Goal: Task Accomplishment & Management: Use online tool/utility

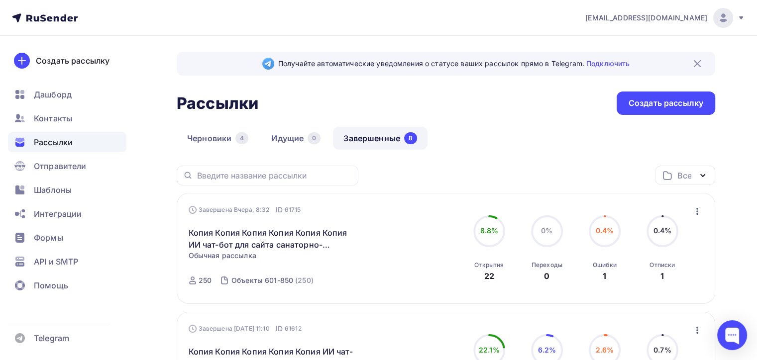
click at [699, 208] on icon "button" at bounding box center [698, 212] width 12 height 12
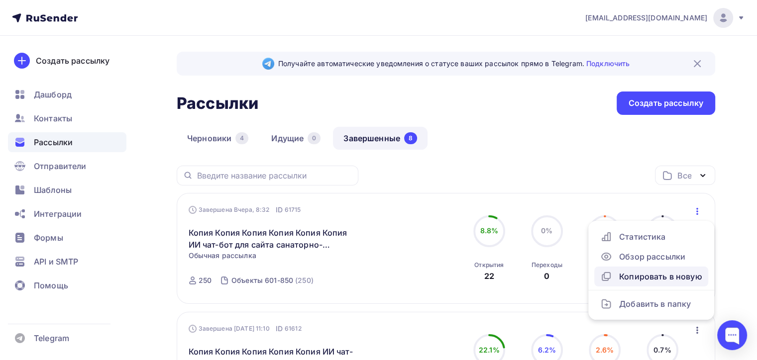
click at [646, 277] on div "Копировать в новую" at bounding box center [651, 277] width 102 height 12
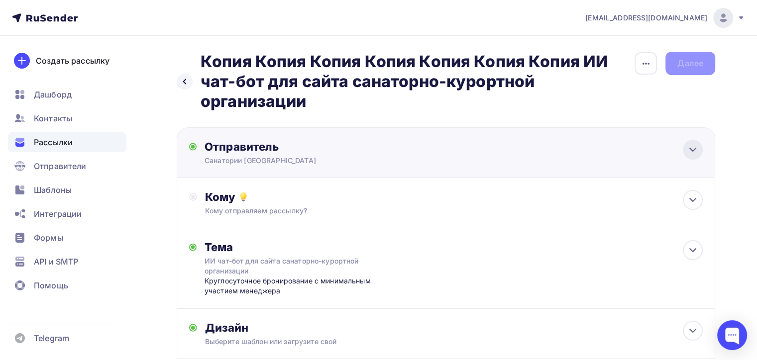
click at [691, 147] on icon at bounding box center [693, 150] width 12 height 12
type input "Санатории [GEOGRAPHIC_DATA]"
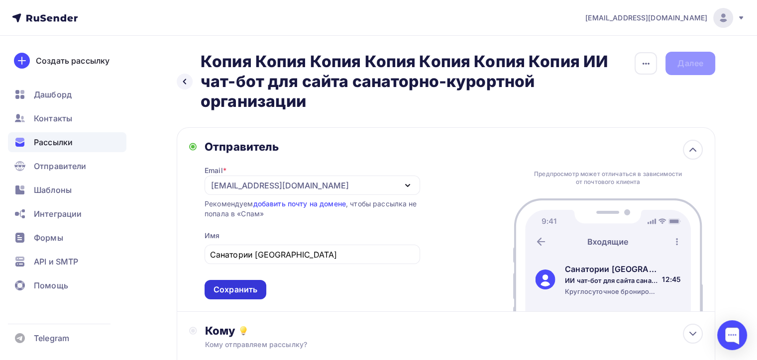
click at [230, 288] on div "Сохранить" at bounding box center [236, 289] width 44 height 11
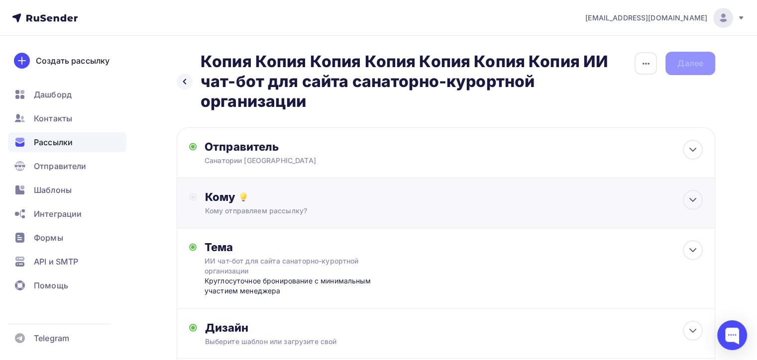
click at [357, 201] on div "Кому" at bounding box center [454, 197] width 498 height 14
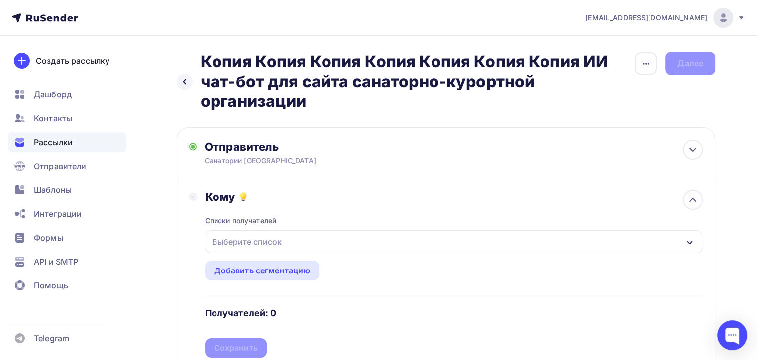
click at [498, 237] on div "Выберите список" at bounding box center [454, 242] width 497 height 23
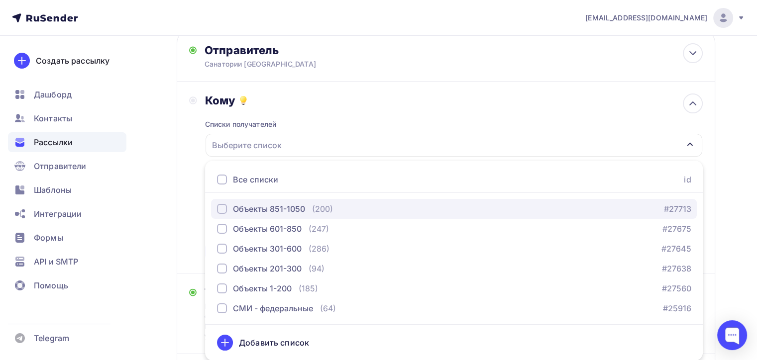
click at [219, 207] on div "button" at bounding box center [222, 209] width 10 height 10
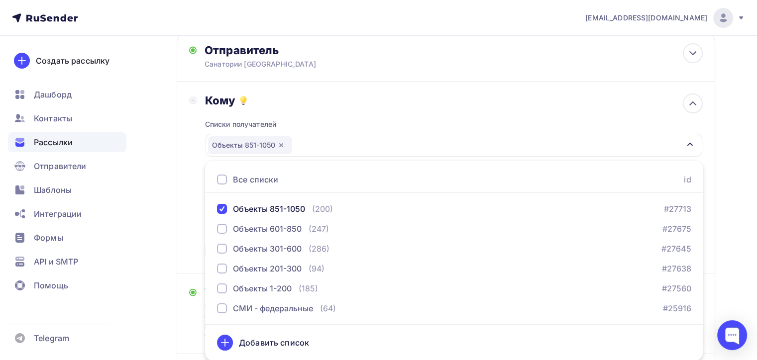
click at [191, 254] on div "Кому Списки получателей Объекты 851-1050 Все списки id Объекты 851-1050 (200) #…" at bounding box center [446, 178] width 514 height 168
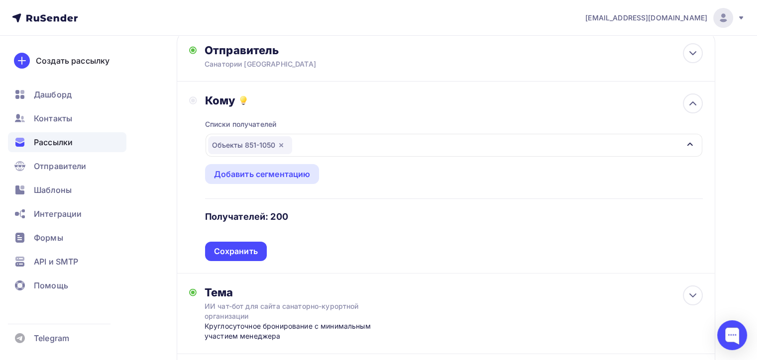
click at [226, 248] on div "Сохранить" at bounding box center [236, 251] width 44 height 11
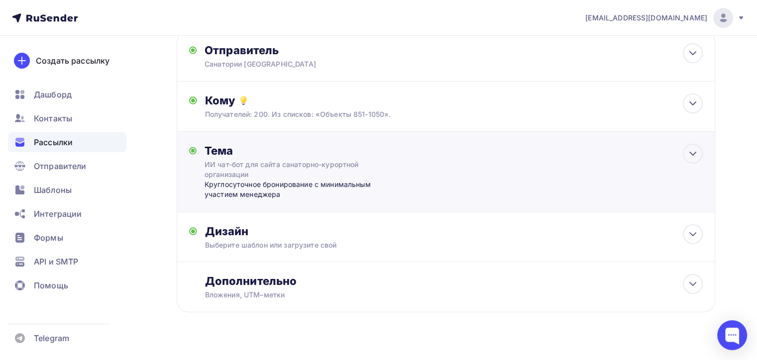
click at [688, 153] on icon at bounding box center [693, 154] width 12 height 12
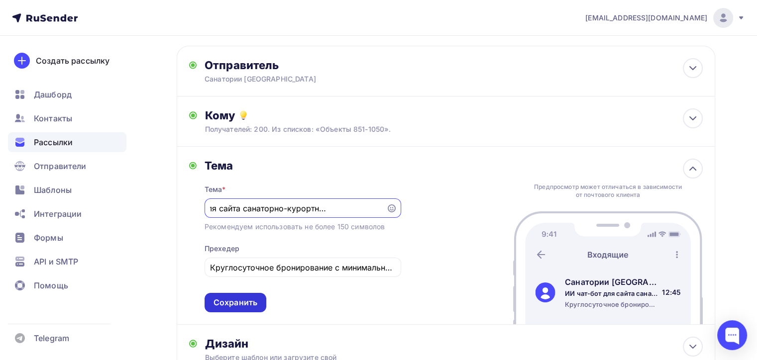
scroll to position [0, 0]
click at [227, 303] on div "Сохранить" at bounding box center [236, 302] width 44 height 11
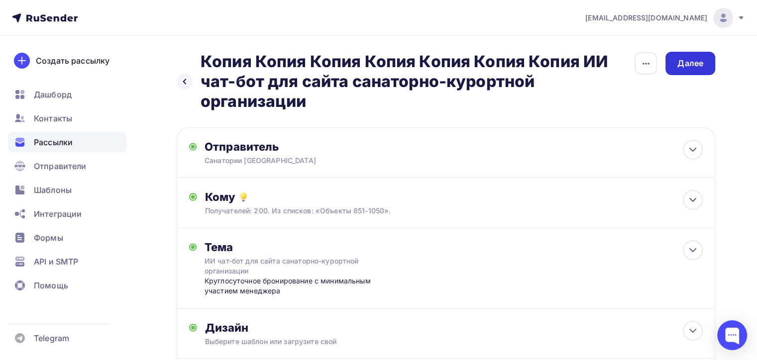
click at [691, 62] on div "Далее" at bounding box center [691, 63] width 26 height 11
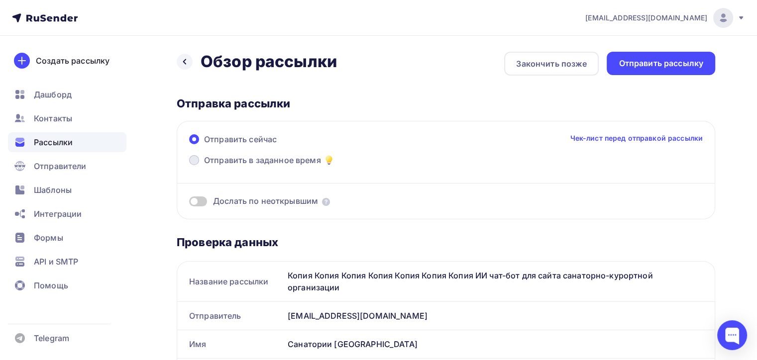
click at [194, 158] on span at bounding box center [194, 160] width 10 height 10
click at [204, 166] on input "Отправить в заданное время" at bounding box center [204, 166] width 0 height 0
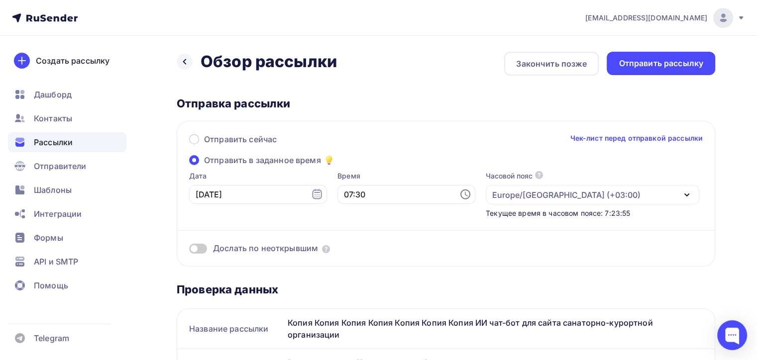
click at [219, 159] on span "Отправить в заданное время" at bounding box center [262, 160] width 117 height 12
click at [204, 166] on input "Отправить в заданное время" at bounding box center [204, 166] width 0 height 0
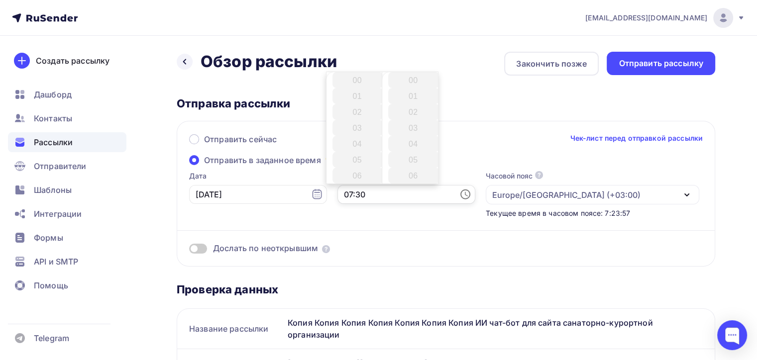
click at [353, 194] on input "07:30" at bounding box center [407, 194] width 138 height 19
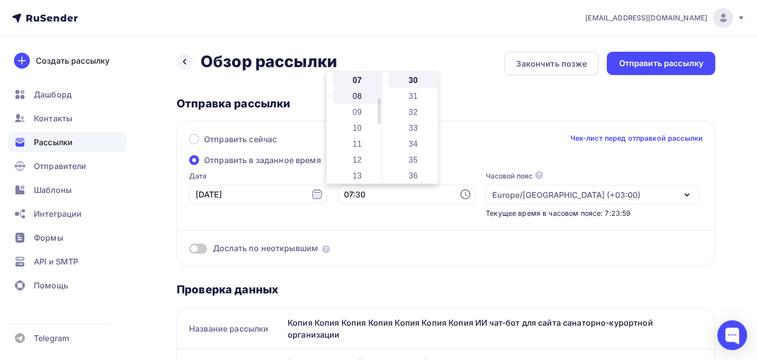
click at [355, 94] on li "08" at bounding box center [358, 96] width 51 height 16
type input "08:30"
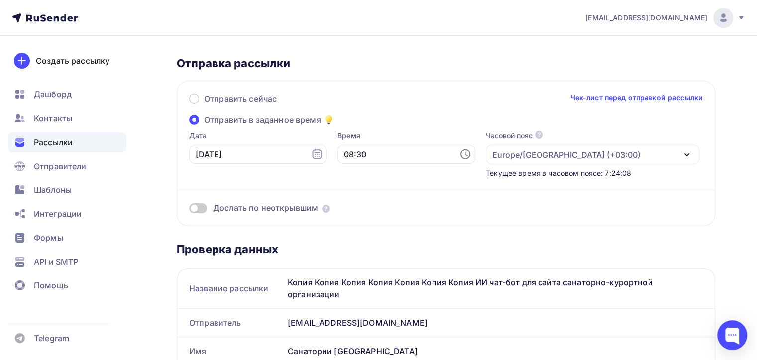
scroll to position [0, 0]
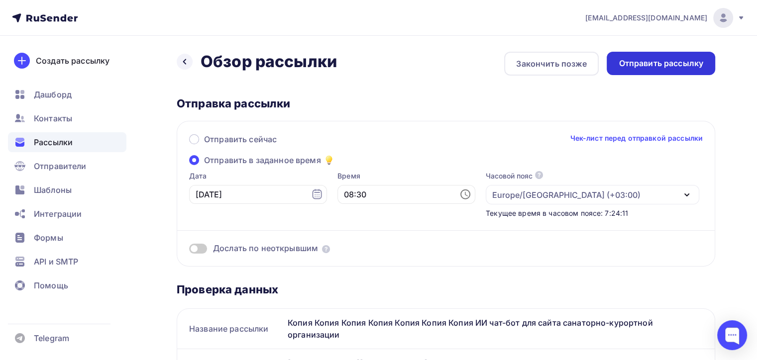
click at [662, 62] on div "Отправить рассылку" at bounding box center [661, 63] width 85 height 11
